Goal: Contribute content: Add original content to the website for others to see

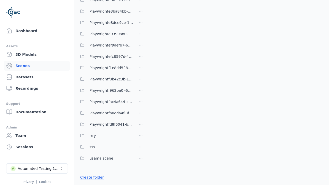
click at [92, 177] on link "Create folder" at bounding box center [92, 177] width 24 height 5
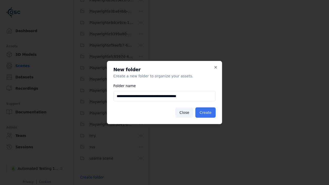
type input "**********"
click at [205, 113] on button "Create" at bounding box center [205, 112] width 20 height 10
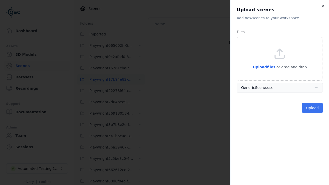
click at [312, 108] on button "Upload" at bounding box center [312, 108] width 21 height 10
